Goal: Use online tool/utility: Utilize a website feature to perform a specific function

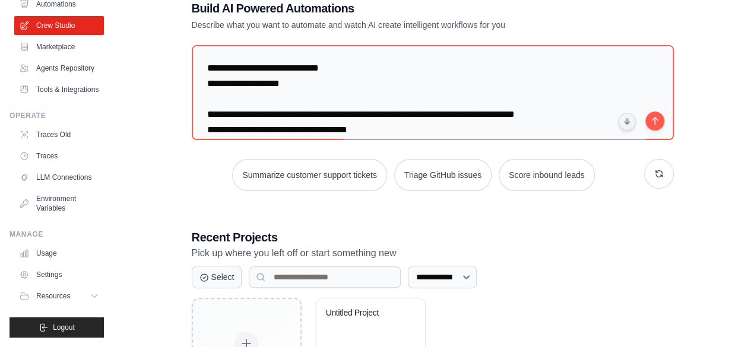
scroll to position [7220, 0]
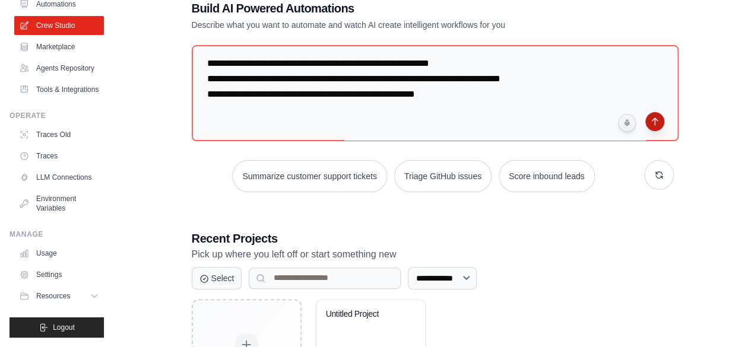
type textarea "**********"
click at [652, 121] on button "submit" at bounding box center [654, 121] width 19 height 19
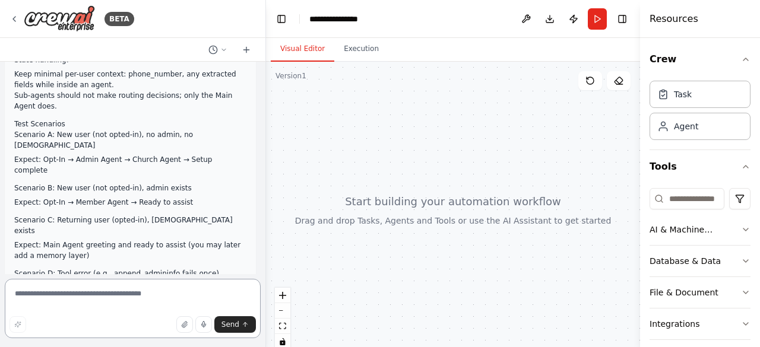
scroll to position [5985, 0]
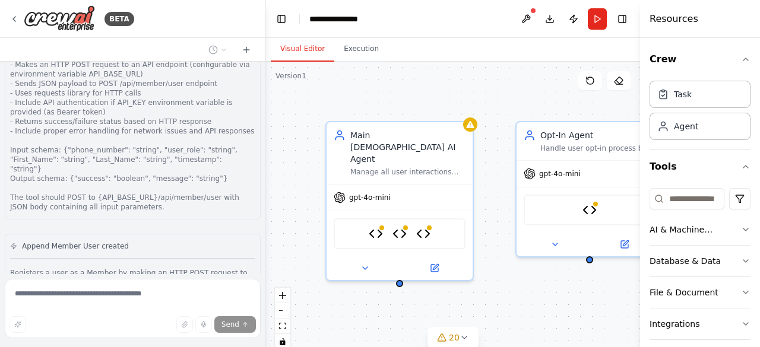
scroll to position [10579, 0]
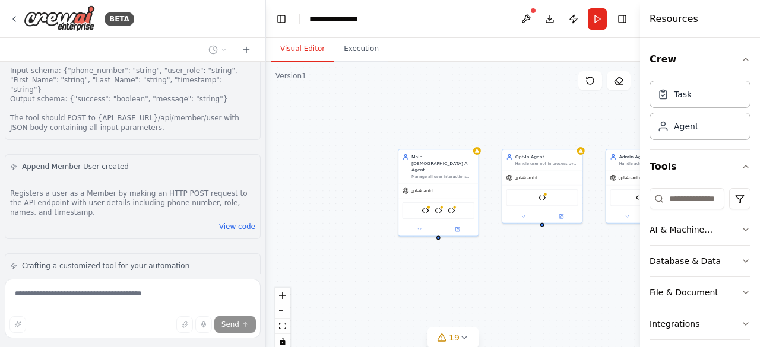
drag, startPoint x: 485, startPoint y: 183, endPoint x: 439, endPoint y: 173, distance: 47.3
click at [439, 173] on div "Main Church AI Agent Manage all user interactions and direct users through appr…" at bounding box center [453, 210] width 374 height 297
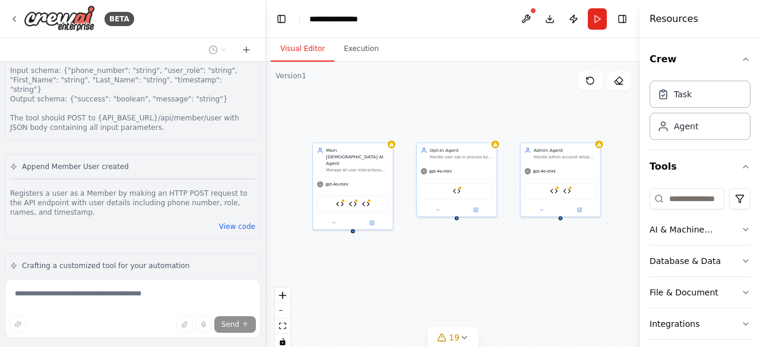
drag, startPoint x: 455, startPoint y: 241, endPoint x: 416, endPoint y: 243, distance: 39.3
click at [416, 243] on div "Main Church AI Agent Manage all user interactions and direct users through appr…" at bounding box center [453, 210] width 374 height 297
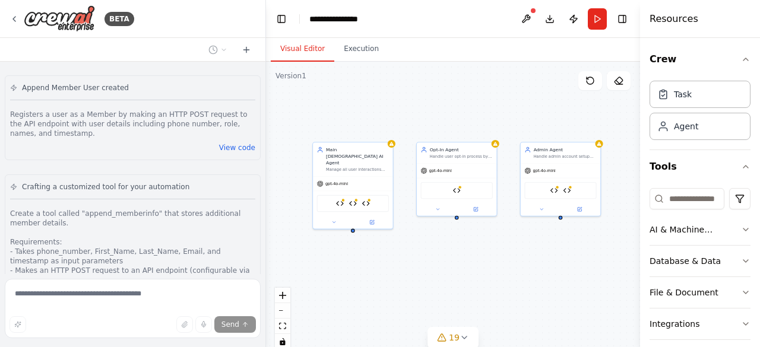
scroll to position [10658, 0]
click at [396, 243] on div "Main Church AI Agent Manage all user interactions and direct users through appr…" at bounding box center [453, 210] width 374 height 297
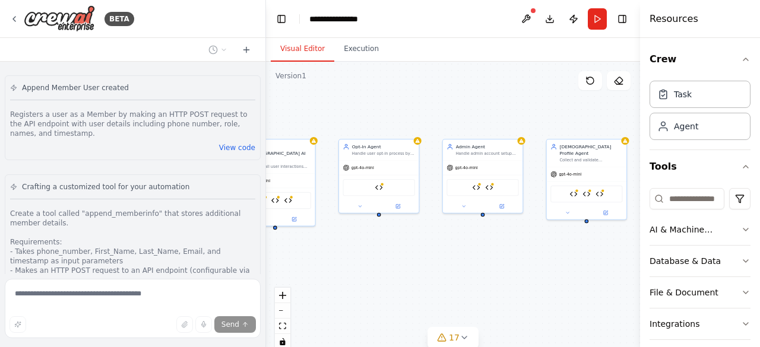
drag, startPoint x: 396, startPoint y: 243, endPoint x: 318, endPoint y: 240, distance: 77.8
click at [318, 240] on div "Main Church AI Agent Manage all user interactions and direct users through appr…" at bounding box center [453, 210] width 374 height 297
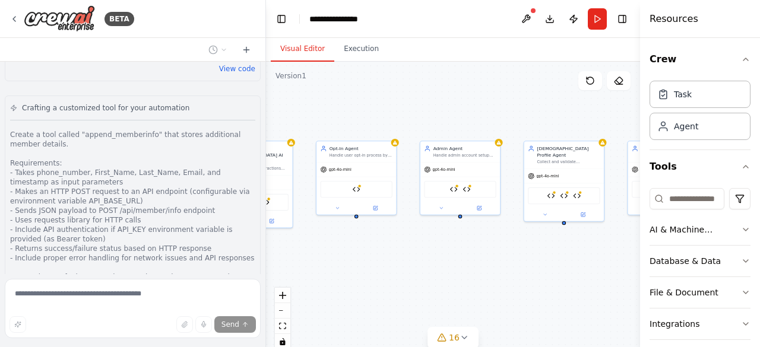
drag, startPoint x: 322, startPoint y: 243, endPoint x: 267, endPoint y: 245, distance: 55.2
click at [267, 245] on div "Main Church AI Agent Manage all user interactions and direct users through appr…" at bounding box center [453, 210] width 374 height 297
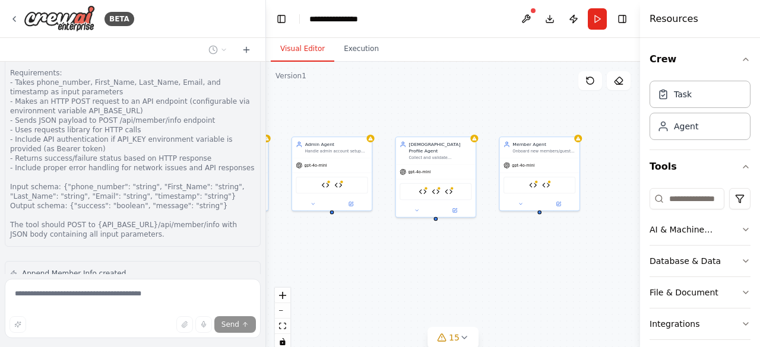
scroll to position [10906, 0]
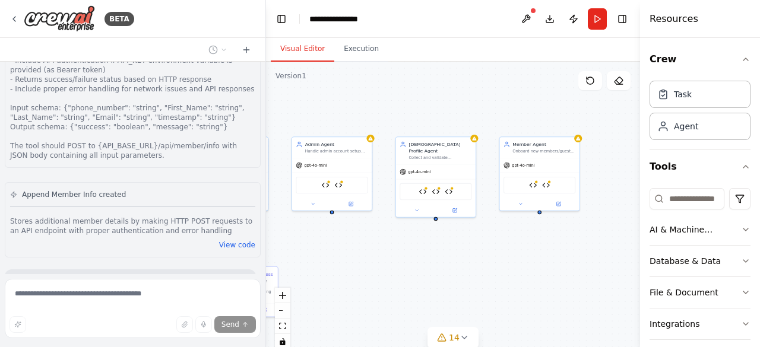
drag, startPoint x: 433, startPoint y: 241, endPoint x: 338, endPoint y: 237, distance: 95.7
click at [338, 237] on div ".deletable-edge-delete-btn { width: 20px; height: 20px; border: 0px solid #ffff…" at bounding box center [453, 210] width 374 height 297
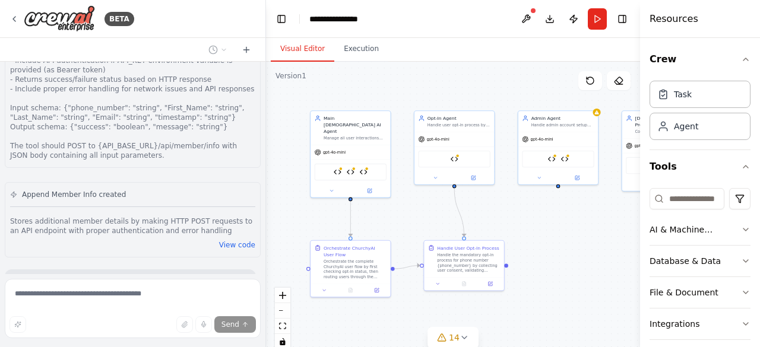
drag, startPoint x: 338, startPoint y: 237, endPoint x: 565, endPoint y: 211, distance: 228.9
click at [565, 211] on div ".deletable-edge-delete-btn { width: 20px; height: 20px; border: 0px solid #ffff…" at bounding box center [453, 210] width 374 height 297
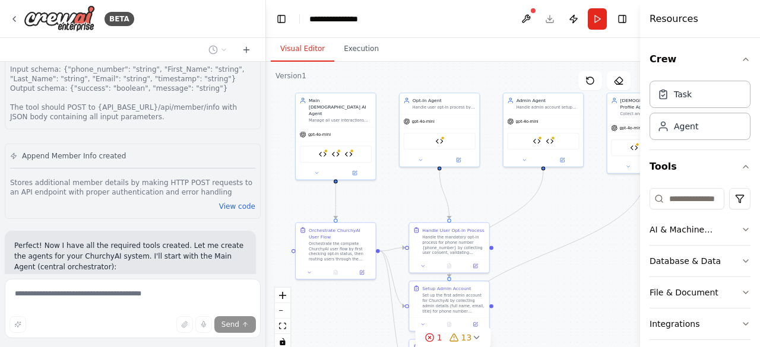
scroll to position [10984, 0]
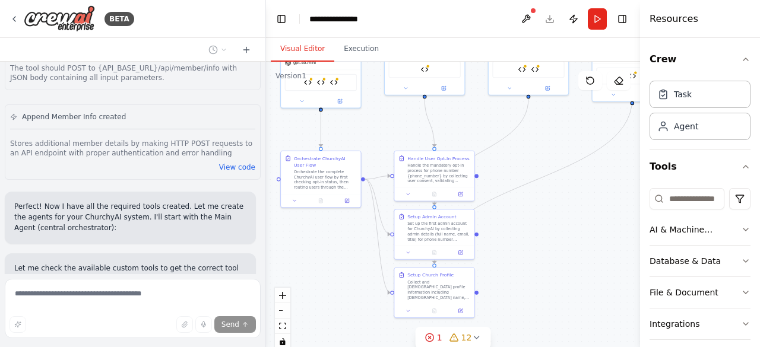
drag, startPoint x: 574, startPoint y: 263, endPoint x: 543, endPoint y: 173, distance: 94.8
click at [543, 173] on div ".deletable-edge-delete-btn { width: 20px; height: 20px; border: 0px solid #ffff…" at bounding box center [453, 210] width 374 height 297
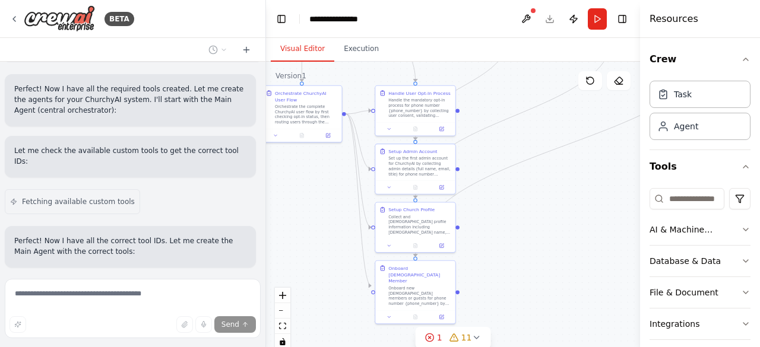
scroll to position [11112, 0]
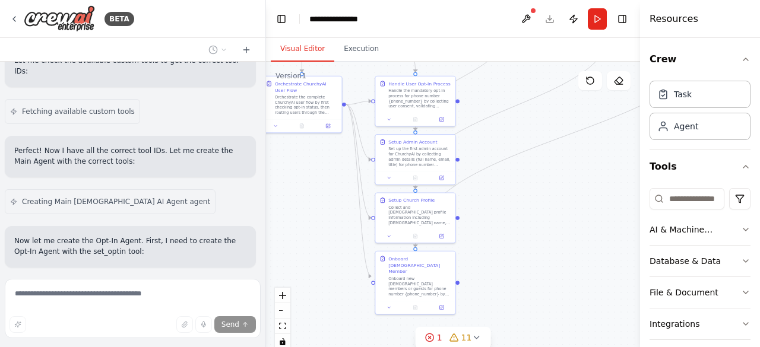
drag, startPoint x: 537, startPoint y: 213, endPoint x: 518, endPoint y: 138, distance: 77.2
click at [518, 138] on div ".deletable-edge-delete-btn { width: 20px; height: 20px; border: 0px solid #ffff…" at bounding box center [453, 210] width 374 height 297
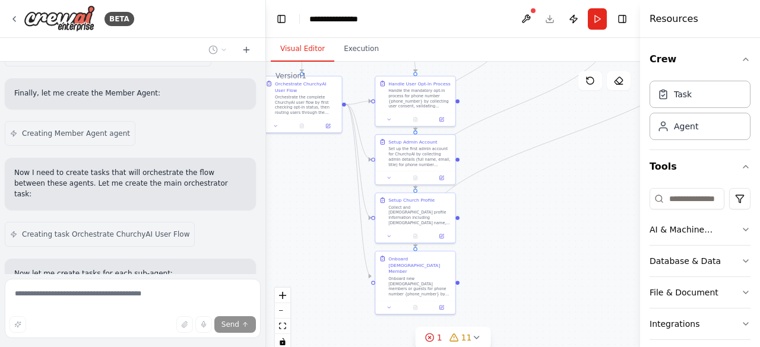
scroll to position [11592, 0]
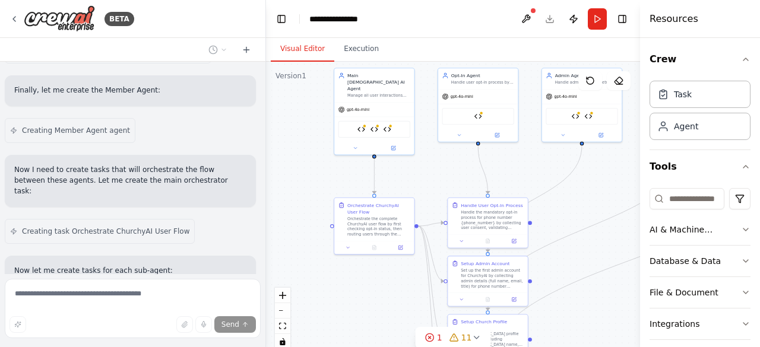
drag, startPoint x: 330, startPoint y: 186, endPoint x: 402, endPoint y: 308, distance: 141.3
click at [402, 308] on div ".deletable-edge-delete-btn { width: 20px; height: 20px; border: 0px solid #ffff…" at bounding box center [453, 210] width 374 height 297
click at [341, 209] on div "Orchestrate ChurchyAI User Flow Orchestrate the complete ChurchyAI user flow by…" at bounding box center [374, 218] width 72 height 35
click at [348, 249] on icon at bounding box center [347, 246] width 5 height 5
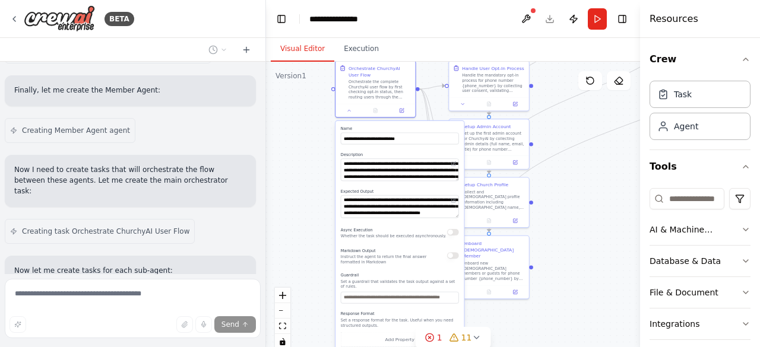
drag, startPoint x: 313, startPoint y: 268, endPoint x: 315, endPoint y: 131, distance: 137.1
click at [315, 131] on div ".deletable-edge-delete-btn { width: 20px; height: 20px; border: 0px solid #ffff…" at bounding box center [453, 210] width 374 height 297
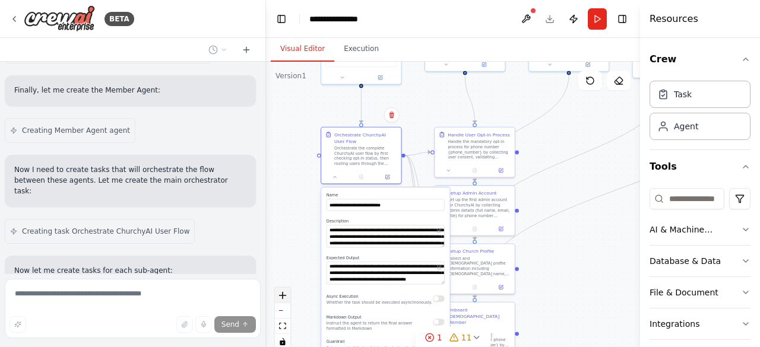
drag, startPoint x: 296, startPoint y: 232, endPoint x: 281, endPoint y: 299, distance: 68.0
click at [281, 299] on div ".deletable-edge-delete-btn { width: 20px; height: 20px; border: 0px solid #ffff…" at bounding box center [453, 210] width 374 height 297
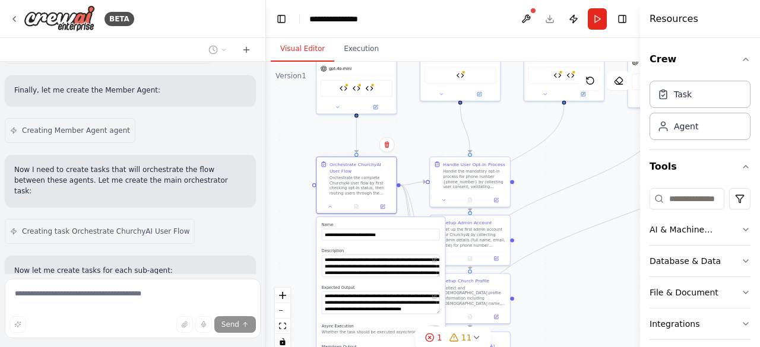
drag, startPoint x: 565, startPoint y: 145, endPoint x: 560, endPoint y: 175, distance: 30.1
click at [560, 175] on div ".deletable-edge-delete-btn { width: 20px; height: 20px; border: 0px solid #ffff…" at bounding box center [453, 210] width 374 height 297
click at [331, 102] on button at bounding box center [337, 106] width 37 height 8
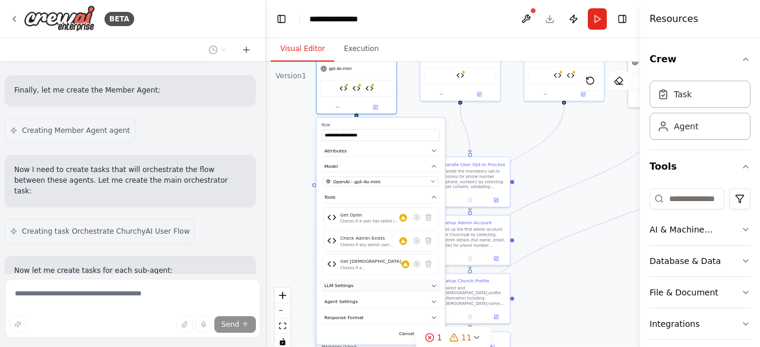
click at [382, 280] on button "LLM Settings" at bounding box center [381, 286] width 118 height 12
click at [381, 296] on button "Agent Settings" at bounding box center [381, 302] width 118 height 12
click at [290, 148] on div ".deletable-edge-delete-btn { width: 20px; height: 20px; border: 0px solid #ffff…" at bounding box center [453, 210] width 374 height 297
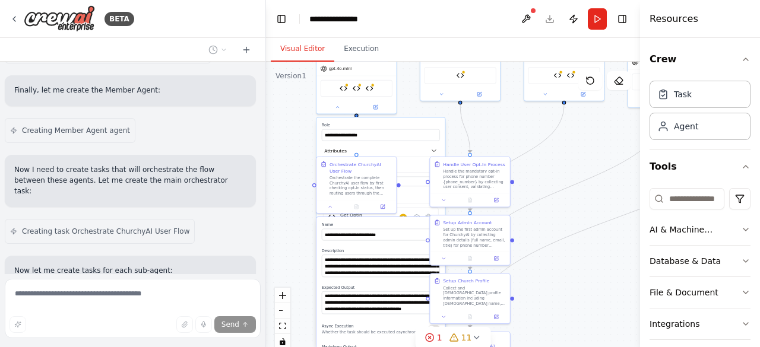
click at [293, 156] on div ".deletable-edge-delete-btn { width: 20px; height: 20px; border: 0px solid #ffff…" at bounding box center [453, 210] width 374 height 297
click at [485, 129] on div ".deletable-edge-delete-btn { width: 20px; height: 20px; border: 0px solid #ffff…" at bounding box center [453, 210] width 374 height 297
click at [622, 23] on button "Toggle Right Sidebar" at bounding box center [622, 19] width 17 height 17
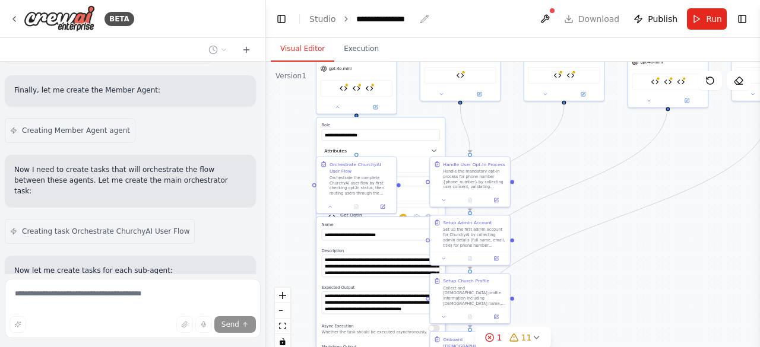
click at [401, 23] on div "**********" at bounding box center [385, 19] width 59 height 12
click at [401, 23] on div "**********" at bounding box center [400, 19] width 89 height 12
click at [286, 15] on button "Toggle Left Sidebar" at bounding box center [281, 19] width 17 height 17
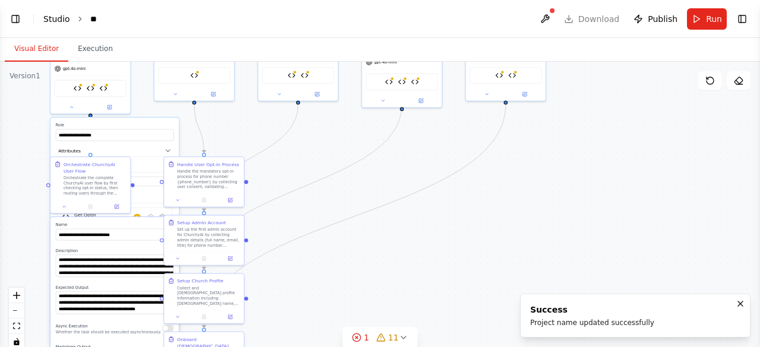
click at [62, 18] on link "Studio" at bounding box center [56, 18] width 27 height 9
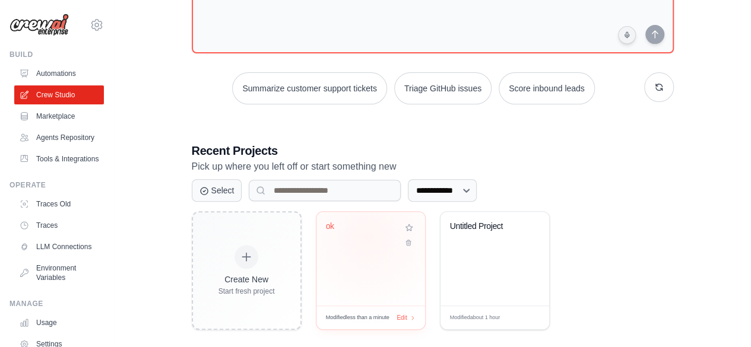
click at [368, 237] on div "ok" at bounding box center [371, 234] width 90 height 27
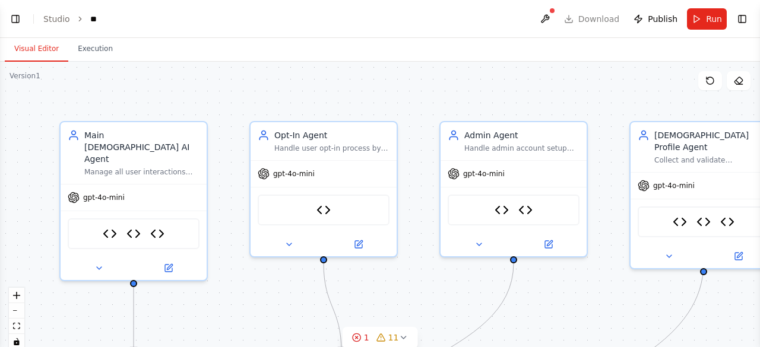
click at [29, 53] on button "Visual Editor" at bounding box center [37, 49] width 64 height 25
click at [20, 21] on button "Toggle Left Sidebar" at bounding box center [15, 19] width 17 height 17
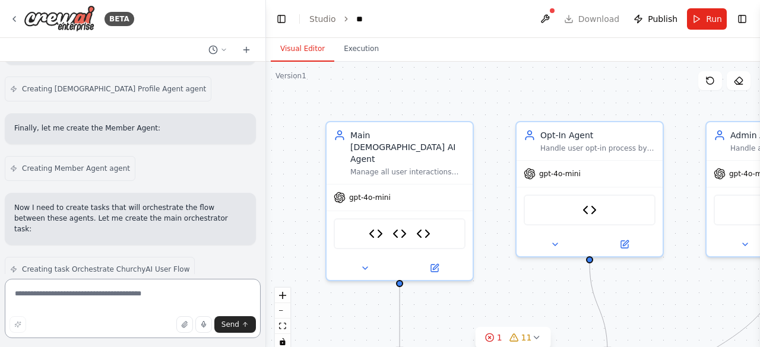
click at [99, 299] on textarea at bounding box center [133, 308] width 256 height 59
type textarea "**********"
click at [232, 319] on button "Send" at bounding box center [235, 324] width 42 height 17
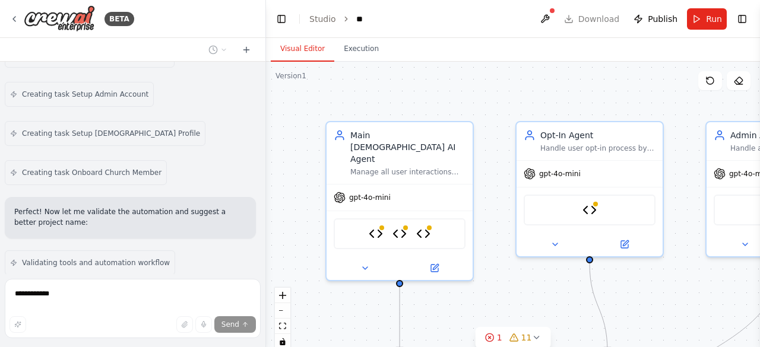
scroll to position [11848, 0]
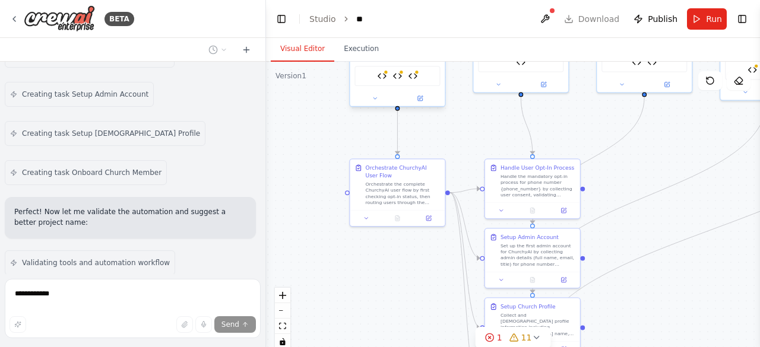
drag, startPoint x: 456, startPoint y: 277, endPoint x: 444, endPoint y: 117, distance: 160.7
click at [444, 117] on div ".deletable-edge-delete-btn { width: 20px; height: 20px; border: 0px solid #ffff…" at bounding box center [513, 210] width 494 height 297
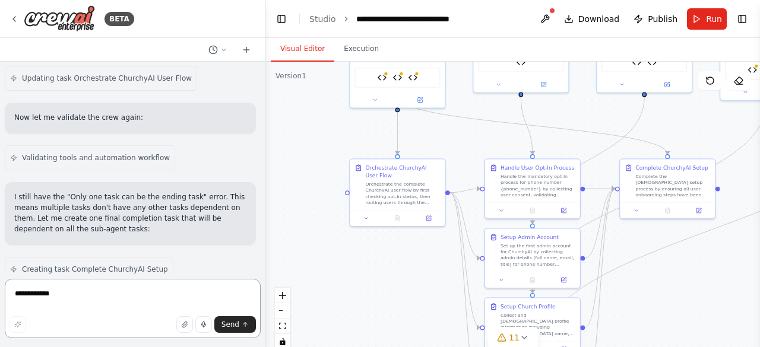
scroll to position [12722, 0]
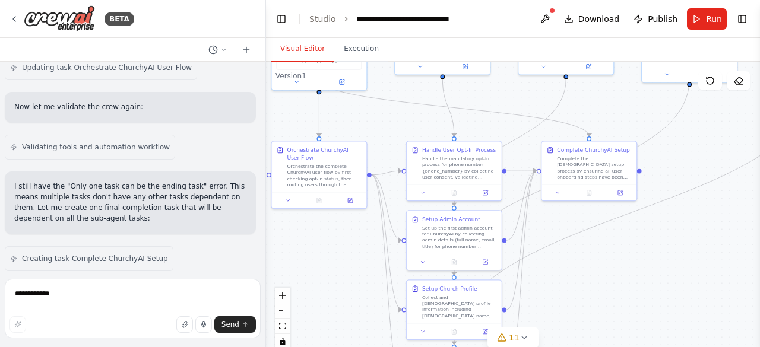
drag, startPoint x: 483, startPoint y: 151, endPoint x: 405, endPoint y: 134, distance: 80.4
click at [405, 134] on div ".deletable-edge-delete-btn { width: 20px; height: 20px; border: 0px solid #ffff…" at bounding box center [513, 210] width 494 height 297
click at [426, 191] on button at bounding box center [423, 191] width 27 height 9
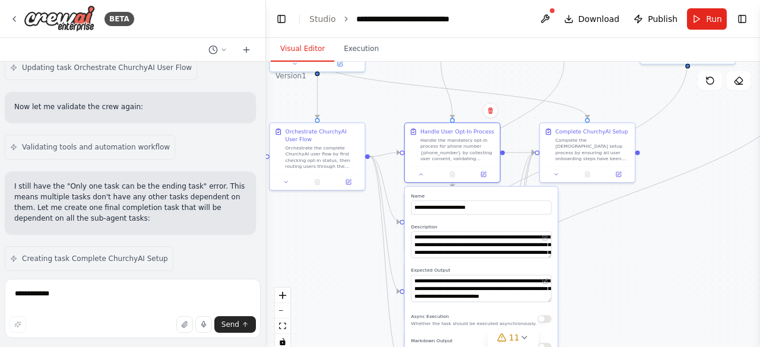
drag, startPoint x: 604, startPoint y: 255, endPoint x: 602, endPoint y: 237, distance: 18.5
click at [602, 237] on div ".deletable-edge-delete-btn { width: 20px; height: 20px; border: 0px solid #ffff…" at bounding box center [513, 210] width 494 height 297
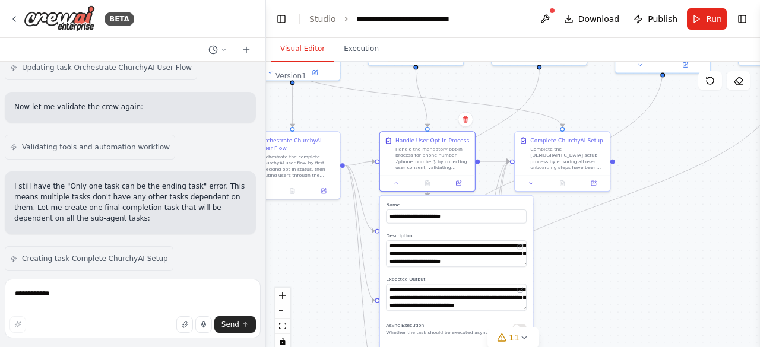
drag, startPoint x: 567, startPoint y: 87, endPoint x: 543, endPoint y: 97, distance: 26.7
click at [543, 97] on div ".deletable-edge-delete-btn { width: 20px; height: 20px; border: 0px solid #ffff…" at bounding box center [513, 210] width 494 height 297
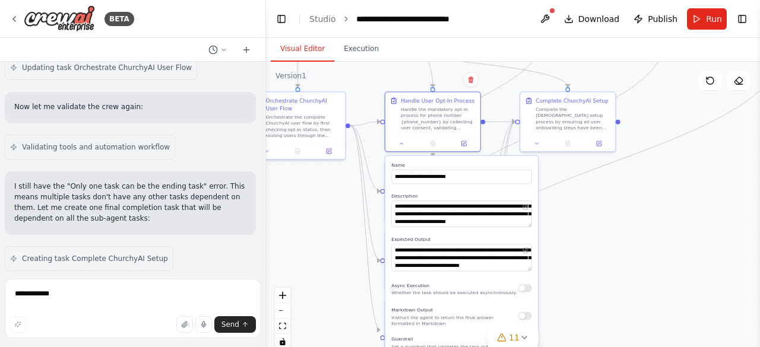
drag, startPoint x: 551, startPoint y: 252, endPoint x: 557, endPoint y: 212, distance: 40.7
click at [557, 212] on div ".deletable-edge-delete-btn { width: 20px; height: 20px; border: 0px solid #ffff…" at bounding box center [513, 210] width 494 height 297
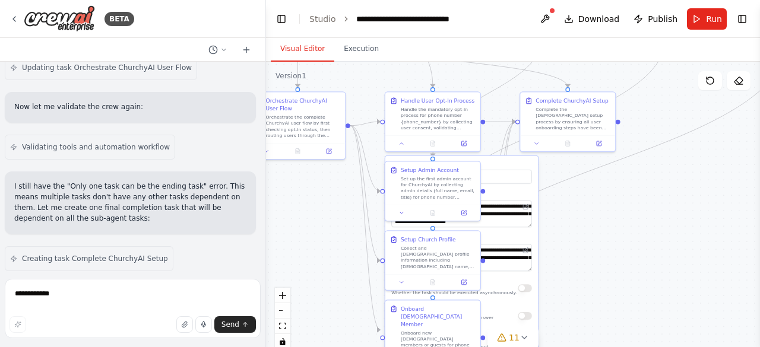
click at [565, 237] on div ".deletable-edge-delete-btn { width: 20px; height: 20px; border: 0px solid #ffff…" at bounding box center [513, 210] width 494 height 297
drag, startPoint x: 503, startPoint y: 158, endPoint x: 561, endPoint y: 159, distance: 57.6
click at [561, 159] on div ".deletable-edge-delete-btn { width: 20px; height: 20px; border: 0px solid #ffff…" at bounding box center [513, 210] width 494 height 297
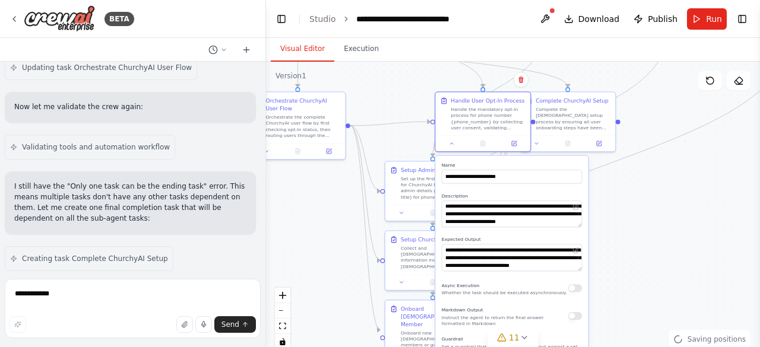
click at [545, 163] on label "Name" at bounding box center [512, 165] width 141 height 6
click at [454, 143] on icon at bounding box center [452, 142] width 6 height 6
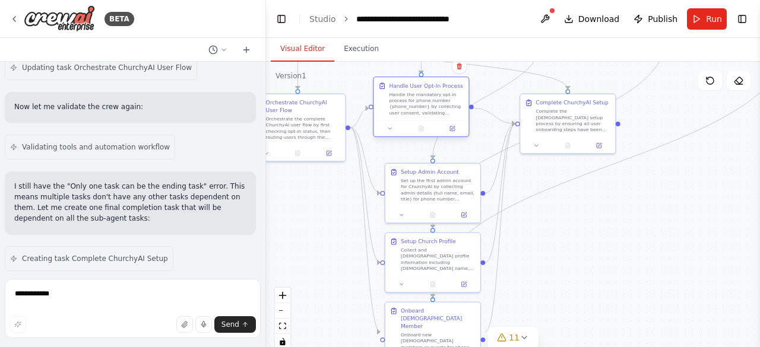
drag, startPoint x: 473, startPoint y: 101, endPoint x: 407, endPoint y: 85, distance: 68.4
click at [407, 85] on div "Handle User Opt-In Process" at bounding box center [426, 86] width 74 height 8
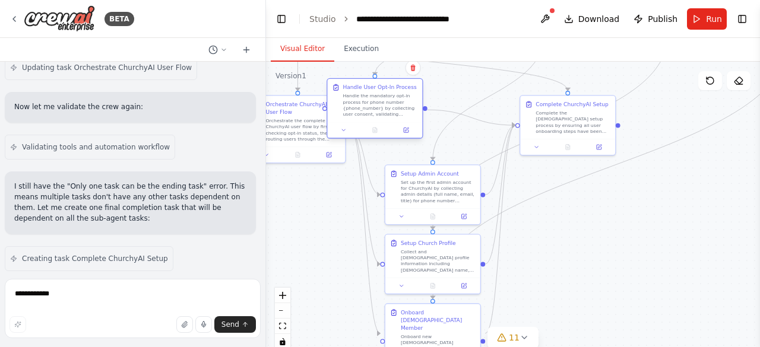
drag, startPoint x: 440, startPoint y: 84, endPoint x: 395, endPoint y: 88, distance: 45.9
click at [395, 88] on div "Handle User Opt-In Process" at bounding box center [380, 88] width 74 height 8
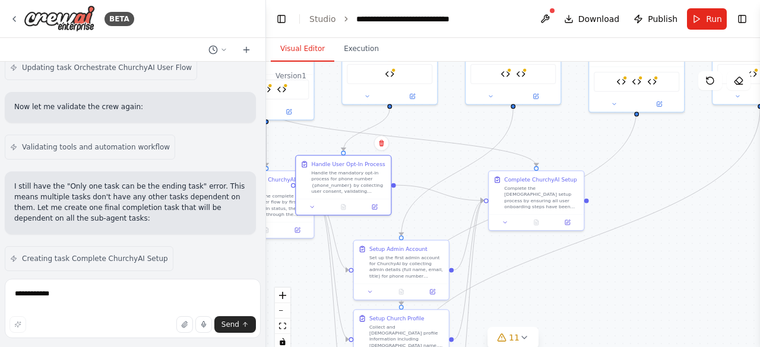
drag, startPoint x: 597, startPoint y: 189, endPoint x: 566, endPoint y: 265, distance: 81.7
click at [566, 265] on div ".deletable-edge-delete-btn { width: 20px; height: 20px; border: 0px solid #ffff…" at bounding box center [513, 210] width 494 height 297
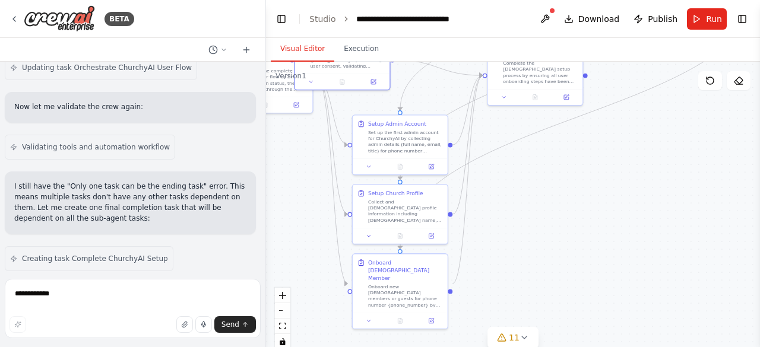
drag, startPoint x: 622, startPoint y: 175, endPoint x: 621, endPoint y: 50, distance: 125.3
click at [621, 50] on div "Visual Editor Execution Version 1 Show Tools Hide Agents .deletable-edge-delete…" at bounding box center [513, 192] width 494 height 309
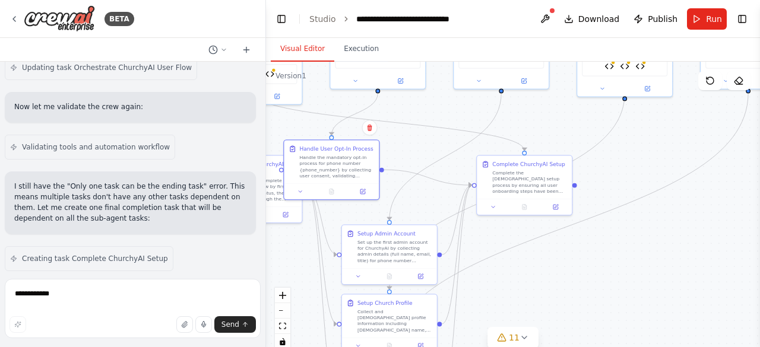
drag, startPoint x: 563, startPoint y: 199, endPoint x: 553, endPoint y: 307, distance: 109.2
click at [553, 307] on div ".deletable-edge-delete-btn { width: 20px; height: 20px; border: 0px solid #ffff…" at bounding box center [513, 210] width 494 height 297
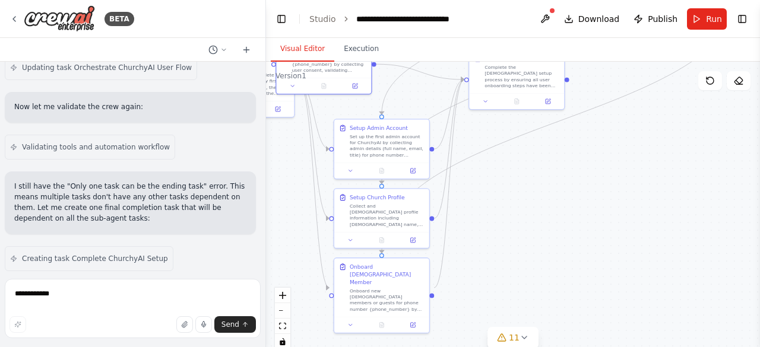
drag, startPoint x: 520, startPoint y: 278, endPoint x: 512, endPoint y: 173, distance: 105.4
click at [512, 173] on div ".deletable-edge-delete-btn { width: 20px; height: 20px; border: 0px solid #ffff…" at bounding box center [513, 210] width 494 height 297
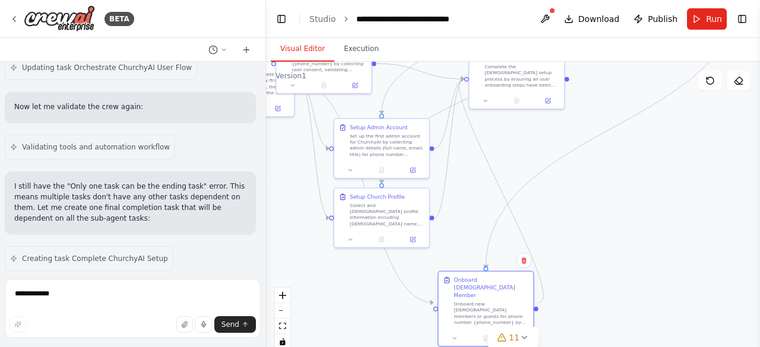
drag, startPoint x: 393, startPoint y: 267, endPoint x: 499, endPoint y: 286, distance: 107.4
click at [499, 286] on div "Onboard Church Member Onboard new [DEMOGRAPHIC_DATA] members or guests for phon…" at bounding box center [491, 301] width 75 height 49
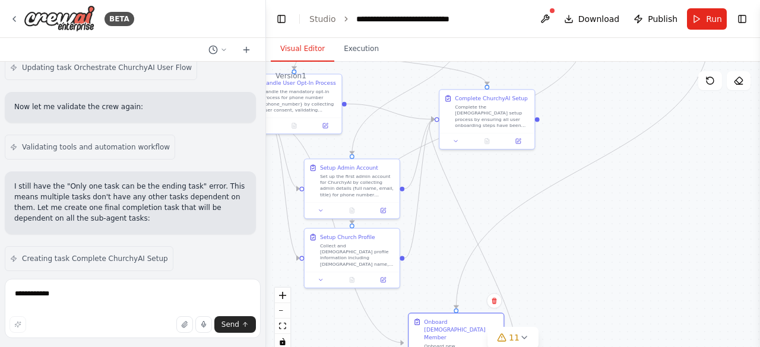
drag, startPoint x: 575, startPoint y: 258, endPoint x: 545, endPoint y: 299, distance: 50.1
click at [545, 299] on div ".deletable-edge-delete-btn { width: 20px; height: 20px; border: 0px solid #ffff…" at bounding box center [513, 210] width 494 height 297
click at [455, 141] on icon at bounding box center [456, 140] width 6 height 6
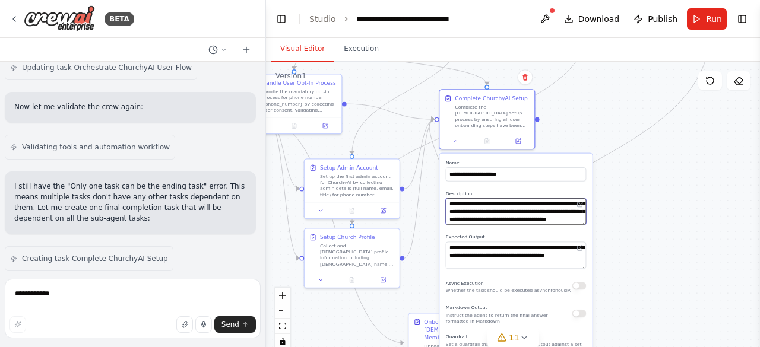
scroll to position [36, 0]
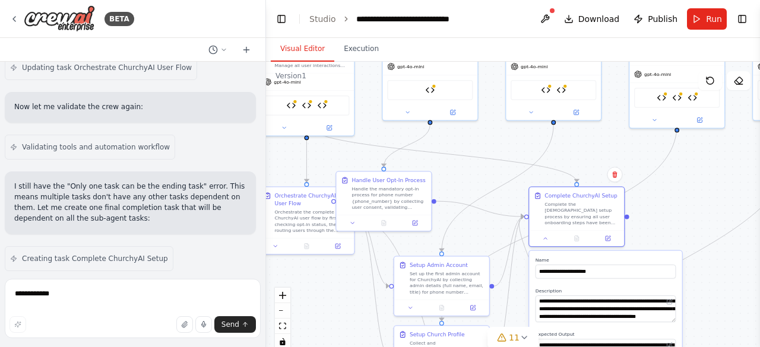
drag, startPoint x: 620, startPoint y: 278, endPoint x: 710, endPoint y: 375, distance: 132.3
click at [710, 347] on html "BETA ChurchyAI Project Documentation Purpose and Scope [PERSON_NAME] is a conve…" at bounding box center [380, 173] width 760 height 347
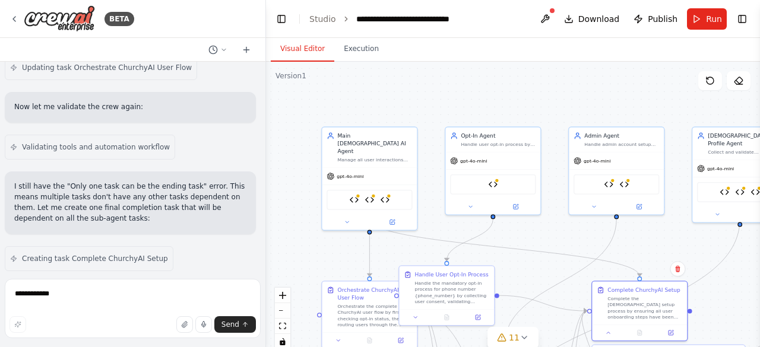
drag, startPoint x: 692, startPoint y: 225, endPoint x: 756, endPoint y: 319, distance: 114.1
click at [756, 319] on div "BETA ChurchyAI Project Documentation Purpose and Scope [PERSON_NAME] is a conve…" at bounding box center [380, 173] width 760 height 347
click at [359, 192] on div at bounding box center [359, 194] width 5 height 5
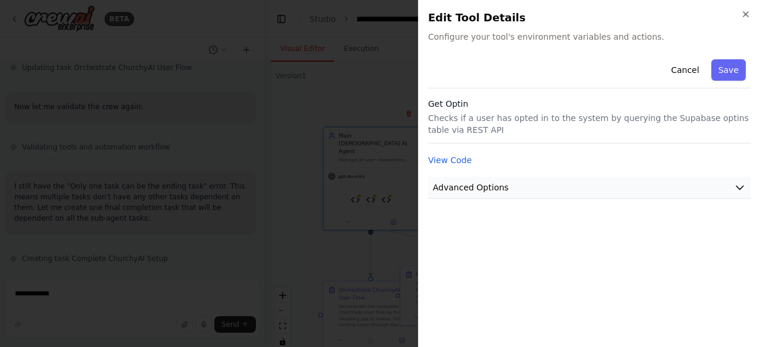
click at [475, 187] on span "Advanced Options" at bounding box center [471, 188] width 76 height 12
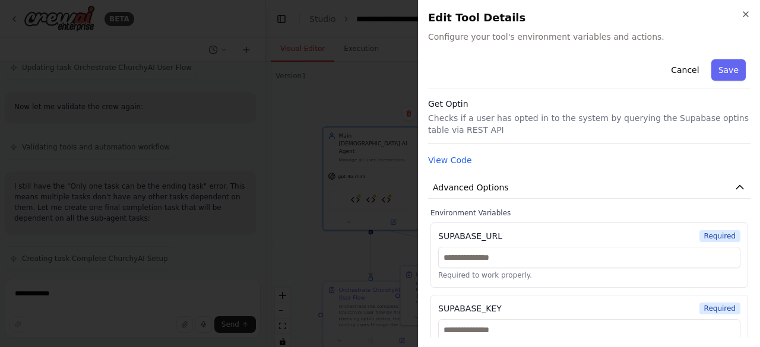
scroll to position [21, 0]
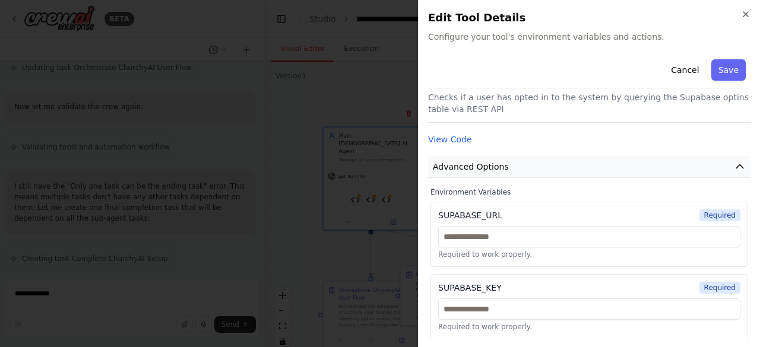
click at [500, 172] on span "Advanced Options" at bounding box center [471, 167] width 76 height 12
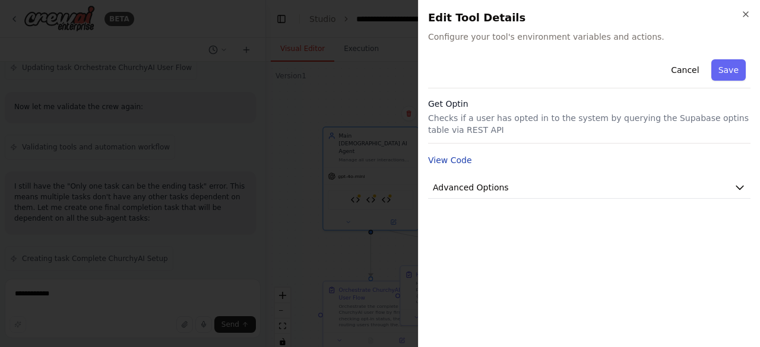
click at [443, 157] on button "View Code" at bounding box center [450, 160] width 44 height 12
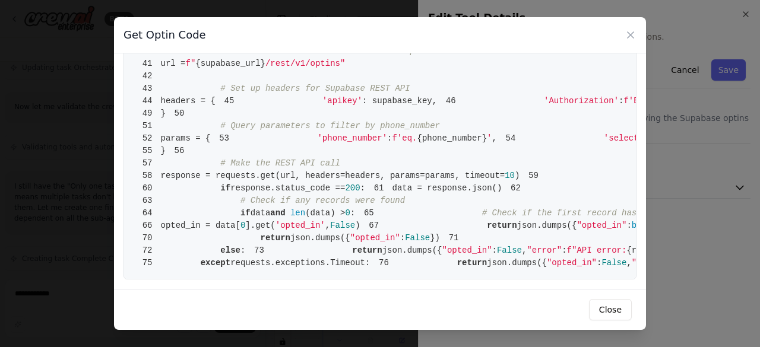
scroll to position [535, 0]
click at [664, 103] on span "{supabase_key}" at bounding box center [699, 100] width 70 height 9
click at [699, 189] on div "Get Optin Code 1 from [DOMAIN_NAME] import BaseTool 2 from pydantic import Base…" at bounding box center [380, 173] width 760 height 347
click at [630, 34] on icon at bounding box center [630, 35] width 6 height 6
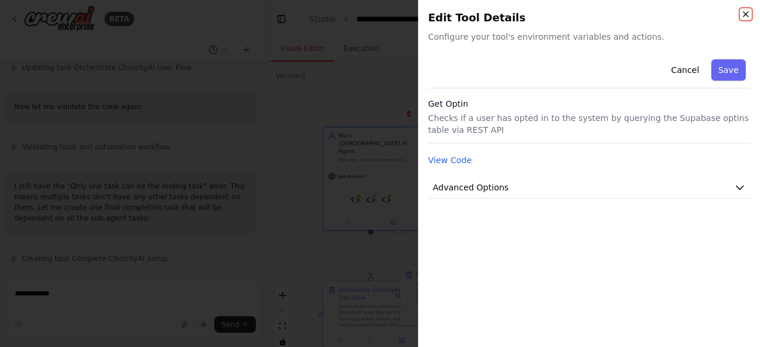
click at [744, 16] on icon "button" at bounding box center [745, 13] width 9 height 9
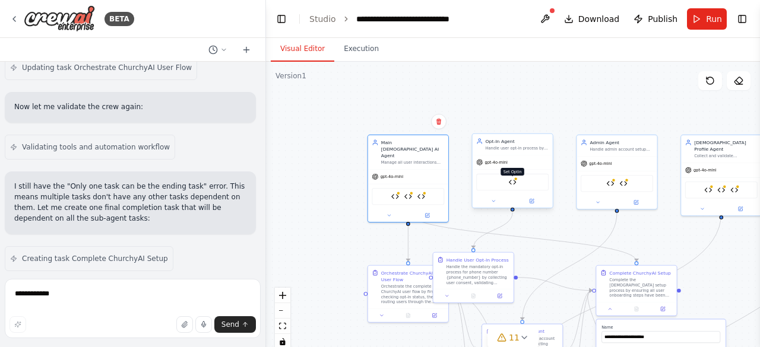
click at [515, 185] on img at bounding box center [513, 182] width 8 height 8
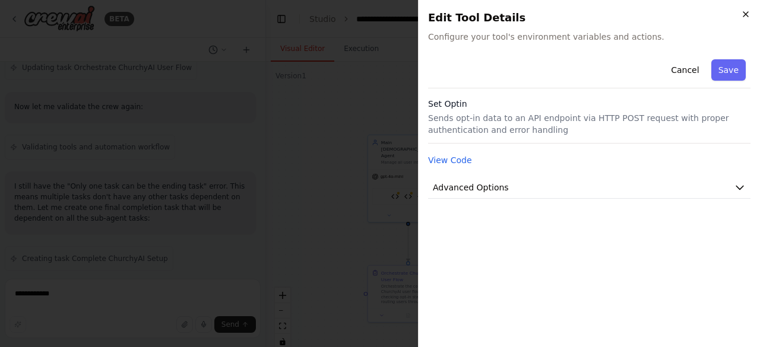
click at [744, 17] on icon "button" at bounding box center [745, 13] width 9 height 9
